Goal: Find specific fact: Find specific fact

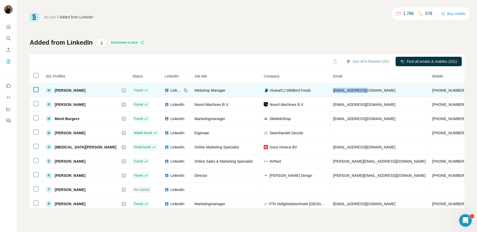
drag, startPoint x: 348, startPoint y: 91, endPoint x: 309, endPoint y: 92, distance: 38.7
click at [330, 92] on td "marco@vivara.com" at bounding box center [379, 90] width 99 height 14
copy span "marco@vivara.com"
